Goal: Find specific page/section: Find specific page/section

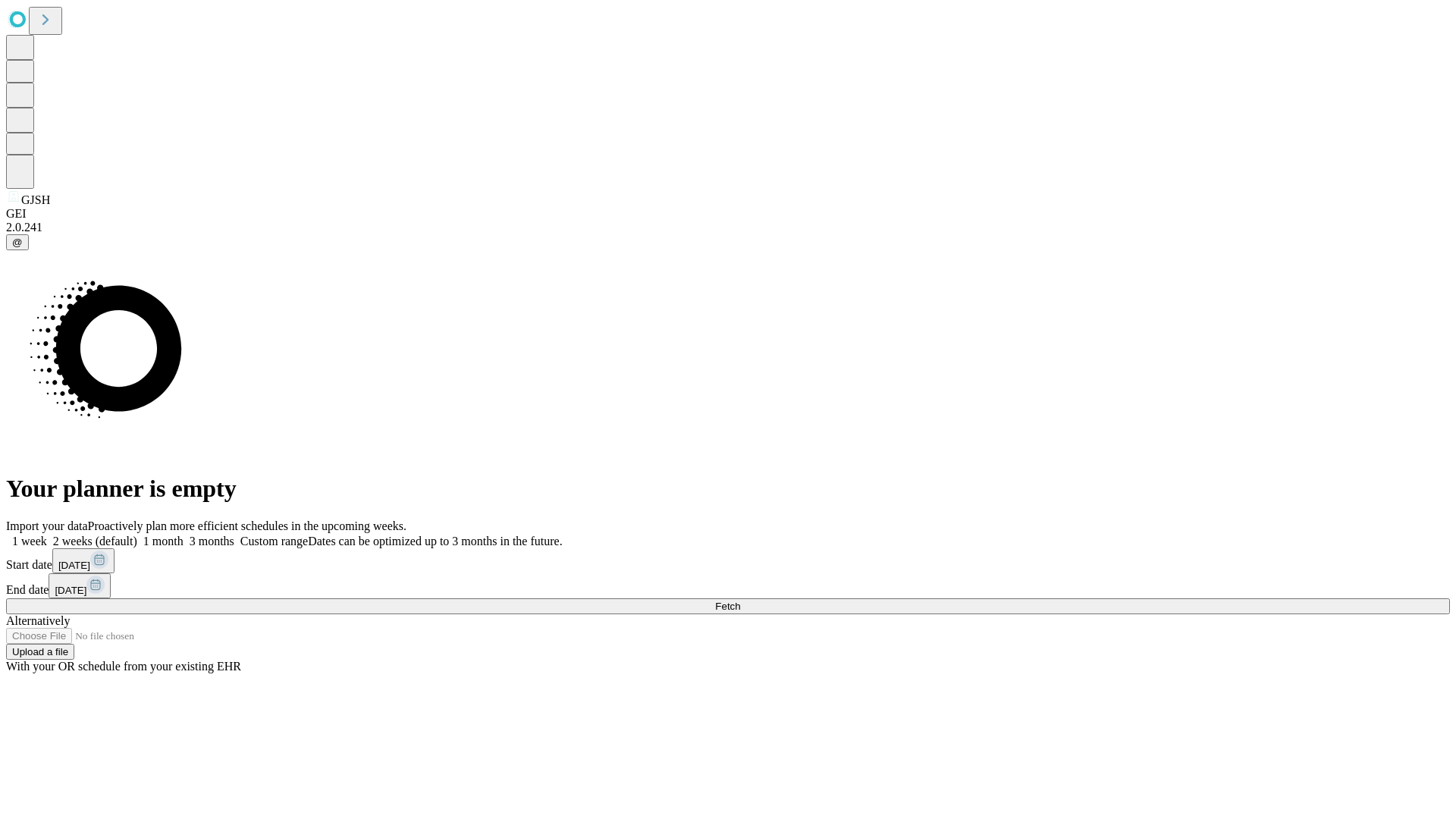
click at [740, 601] on span "Fetch" at bounding box center [727, 607] width 25 height 11
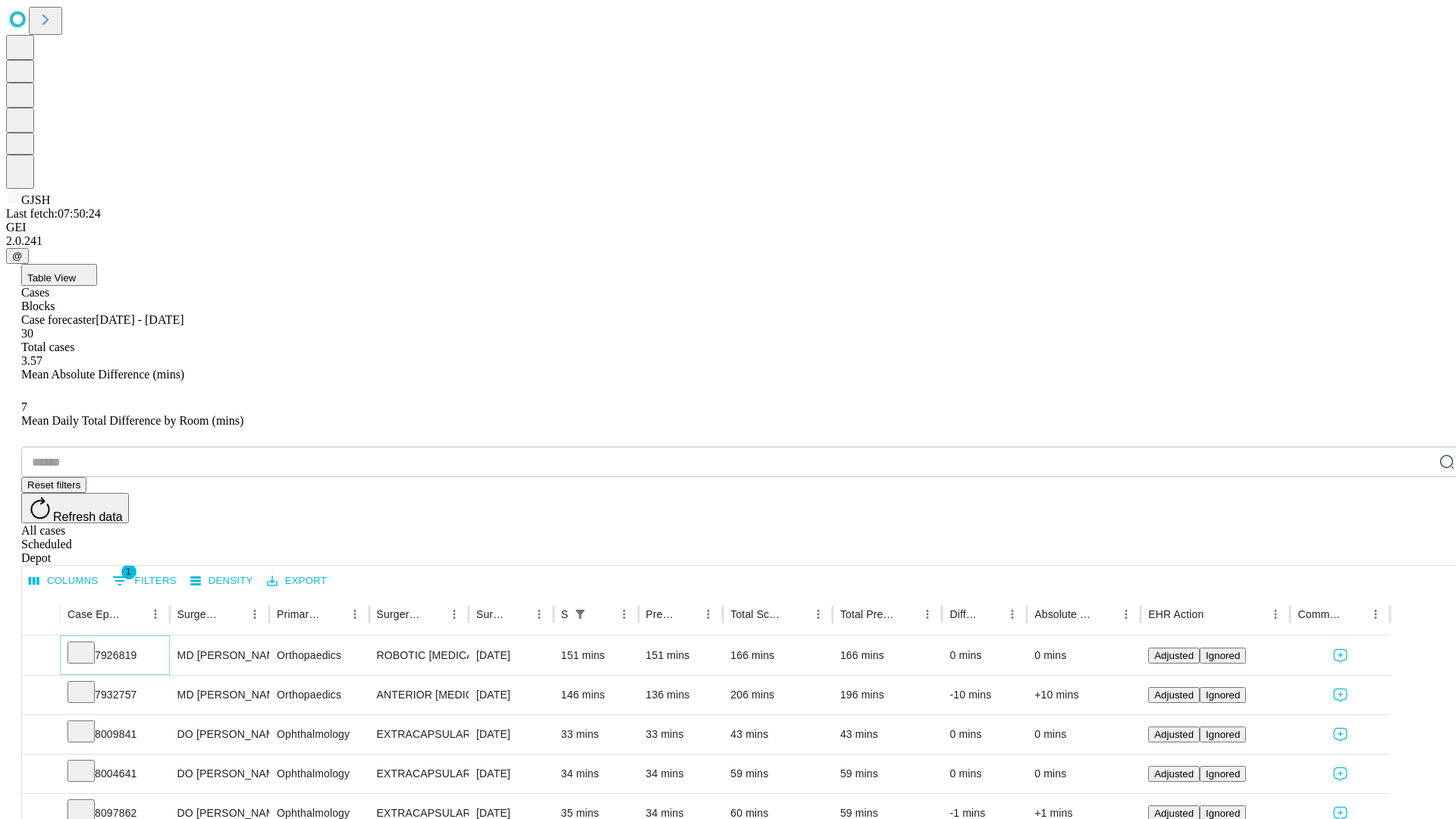
click at [88, 644] on icon at bounding box center [81, 651] width 15 height 15
